Goal: Information Seeking & Learning: Find specific fact

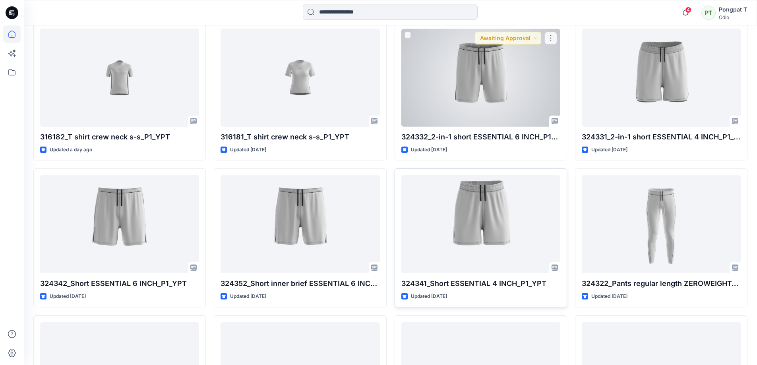
scroll to position [238, 0]
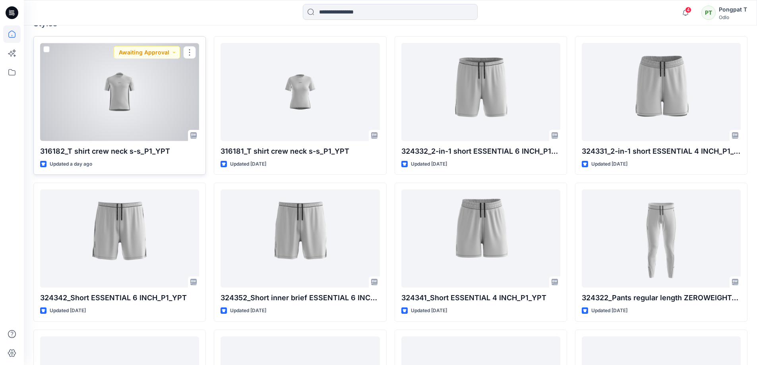
click at [163, 98] on div at bounding box center [119, 92] width 159 height 98
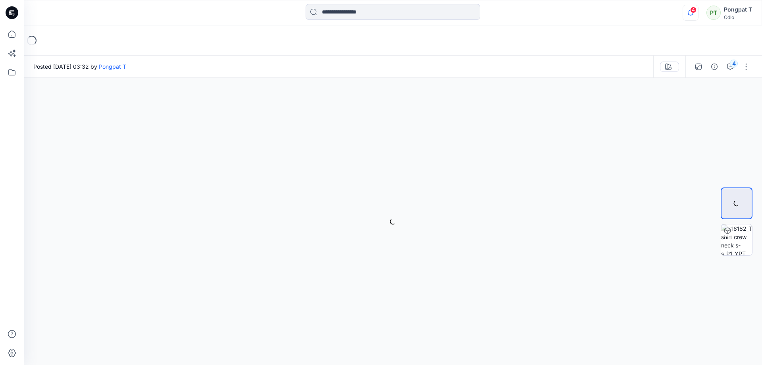
click at [691, 11] on icon "button" at bounding box center [691, 12] width 6 height 5
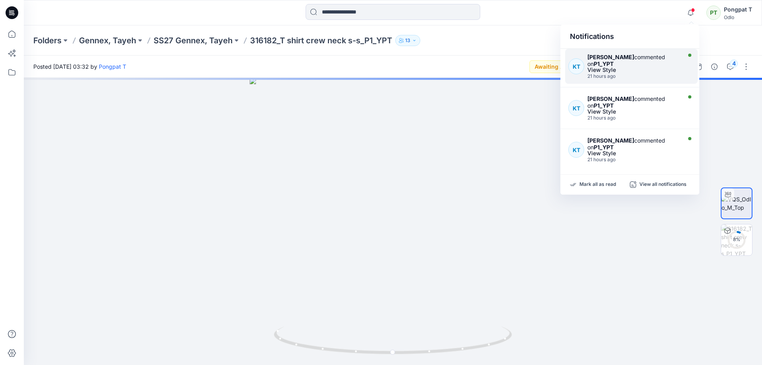
click at [619, 69] on div "View Style" at bounding box center [634, 70] width 92 height 6
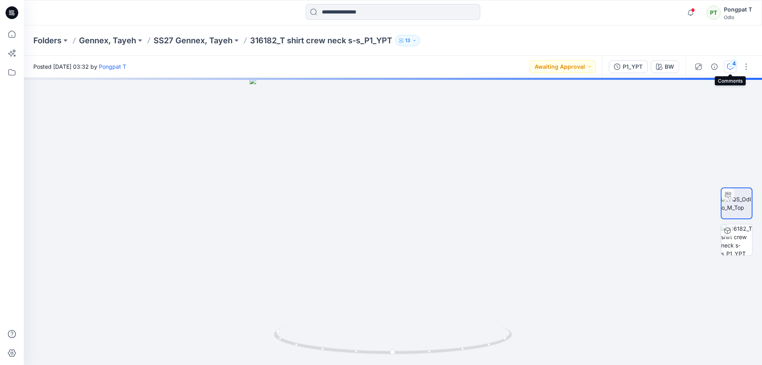
click at [732, 68] on icon "button" at bounding box center [731, 67] width 6 height 6
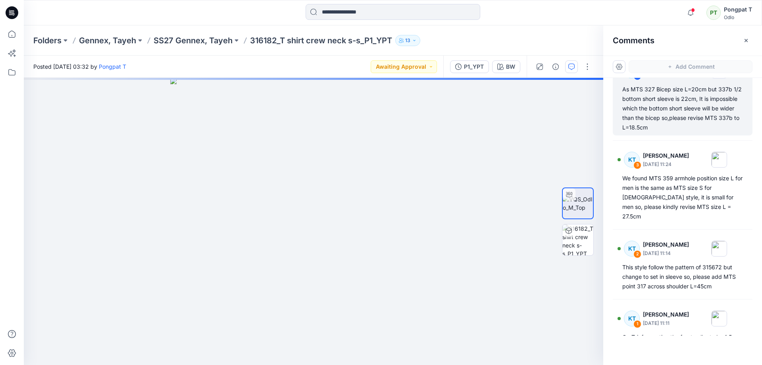
scroll to position [60, 0]
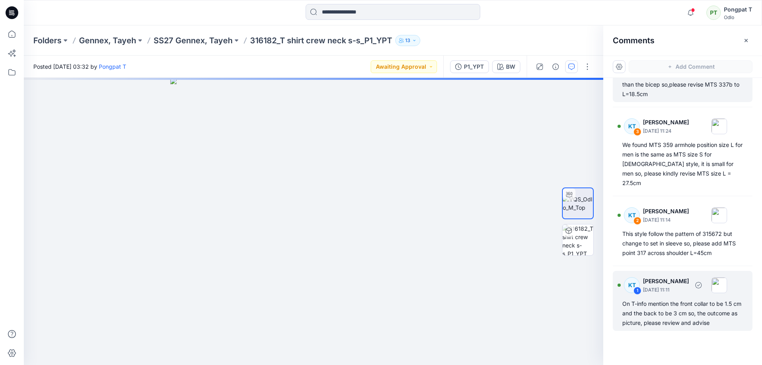
click at [637, 287] on div "1" at bounding box center [638, 291] width 8 height 8
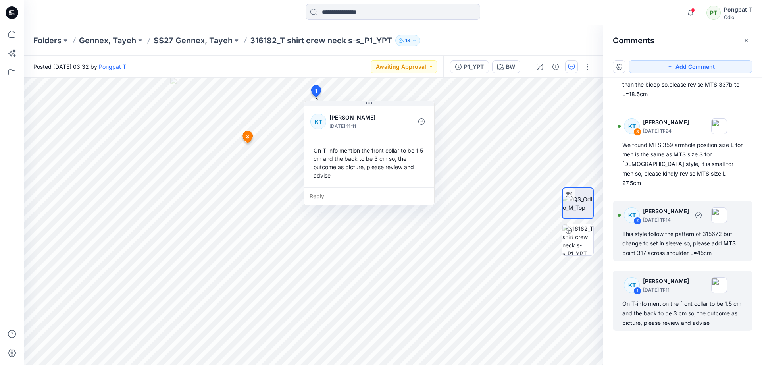
click at [658, 216] on p "[DATE] 11:14" at bounding box center [666, 220] width 46 height 8
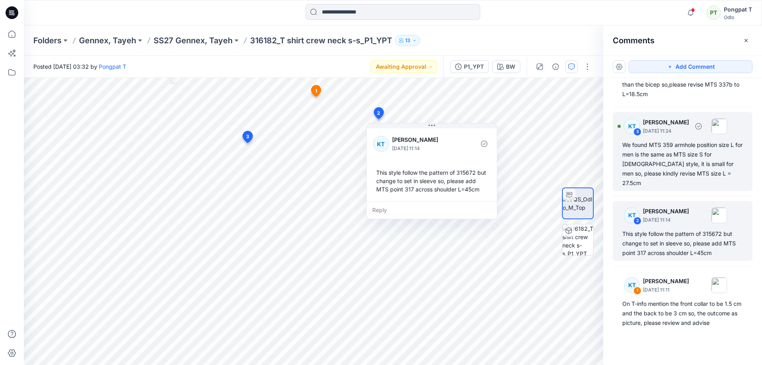
click at [673, 145] on div "We found MTS 359 armhole position size L for men is the same as MTS size S for …" at bounding box center [683, 164] width 121 height 48
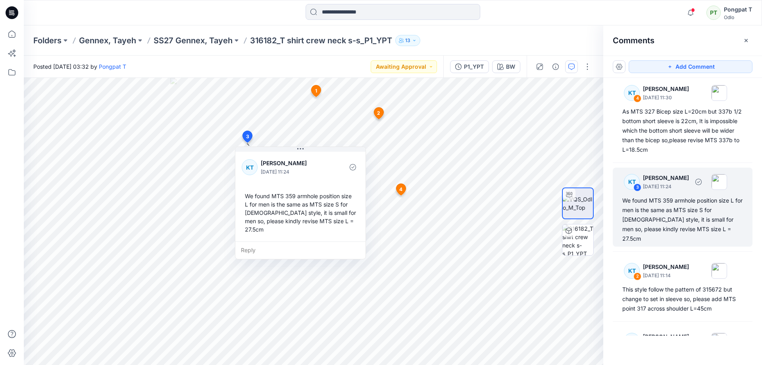
scroll to position [0, 0]
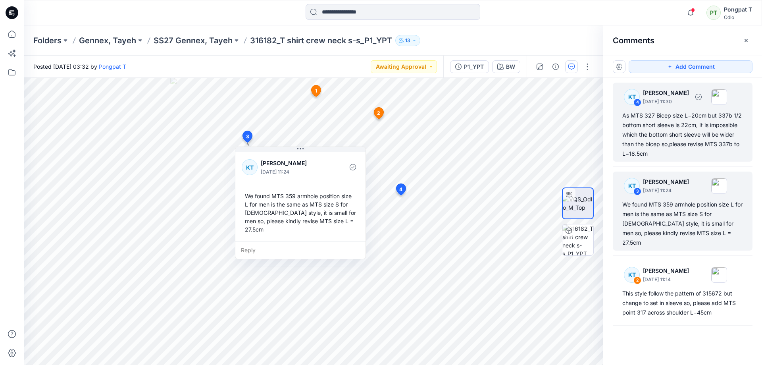
click at [676, 129] on div "As MTS 327 Bicep size L=20cm but 337b 1/2 bottom short sleeve is 22cm, It is im…" at bounding box center [683, 135] width 121 height 48
